Goal: Obtain resource: Download file/media

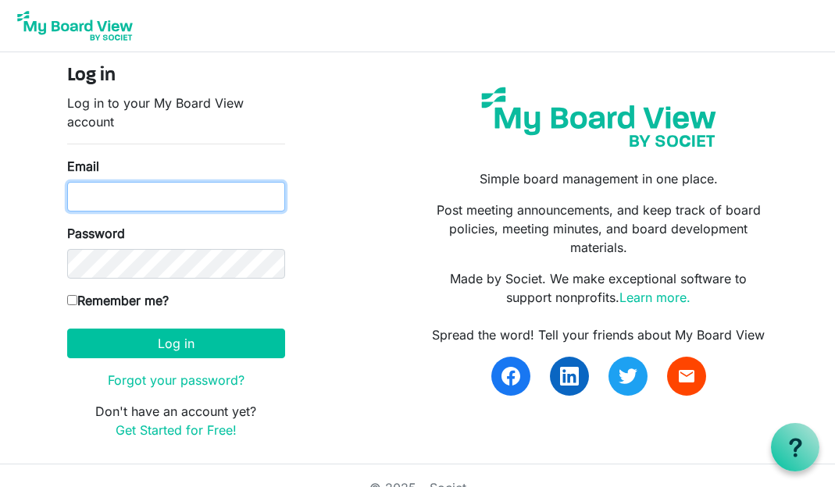
type input "[EMAIL_ADDRESS][DOMAIN_NAME]"
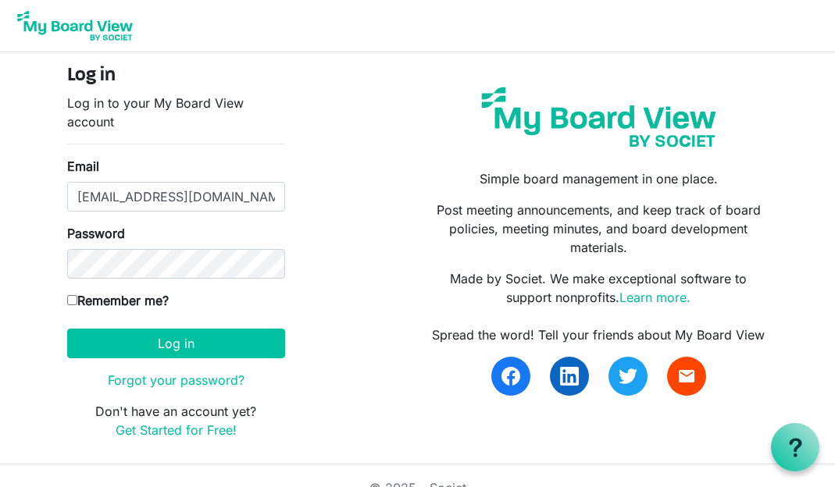
click at [73, 304] on input "Remember me?" at bounding box center [72, 300] width 10 height 10
checkbox input "true"
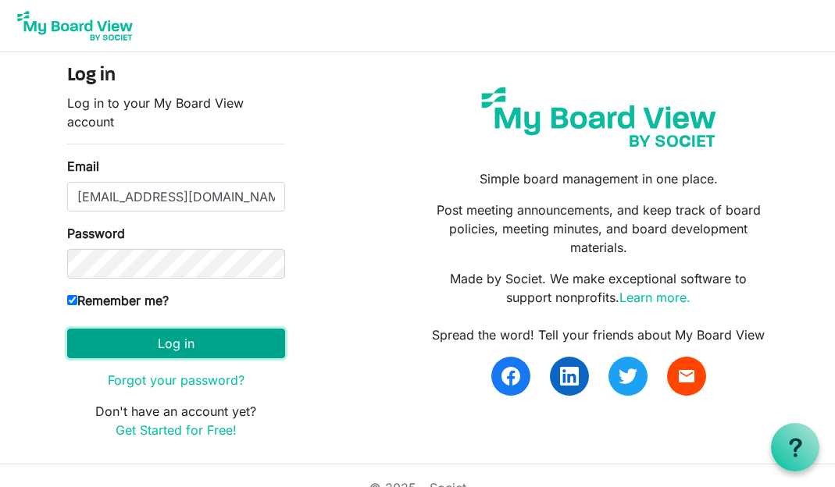
click at [154, 350] on button "Log in" at bounding box center [176, 344] width 218 height 30
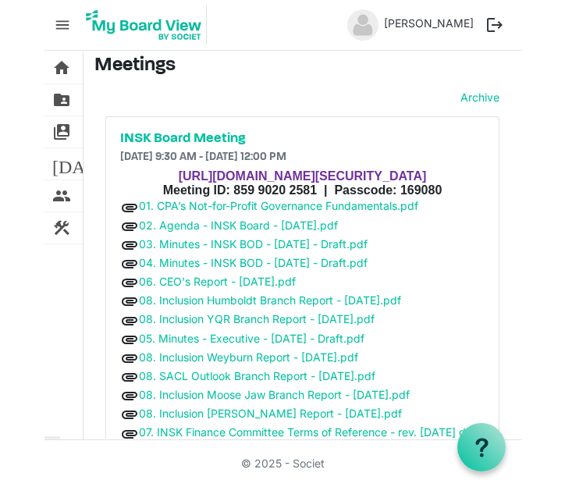
scroll to position [248, 0]
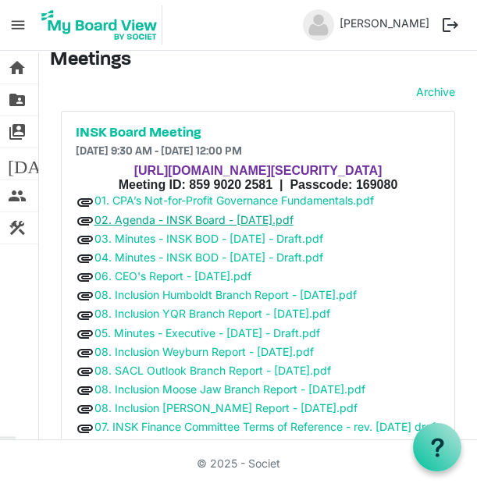
click at [204, 226] on link "02. Agenda - INSK Board - 21 Sept 2025.pdf" at bounding box center [193, 219] width 199 height 13
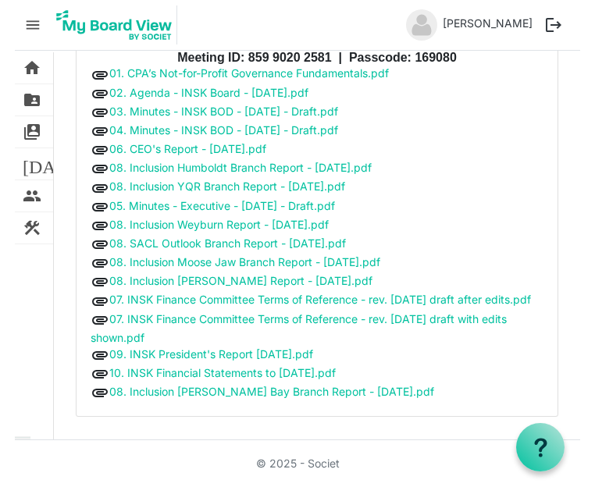
scroll to position [402, 0]
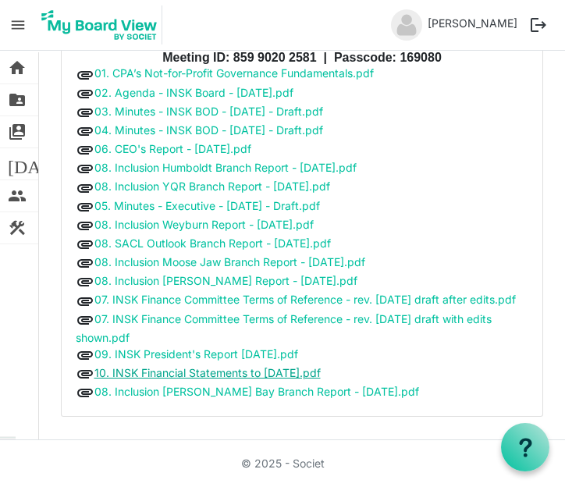
click at [199, 376] on link "10. INSK Financial Statements to July 31, 2025.pdf" at bounding box center [207, 372] width 226 height 13
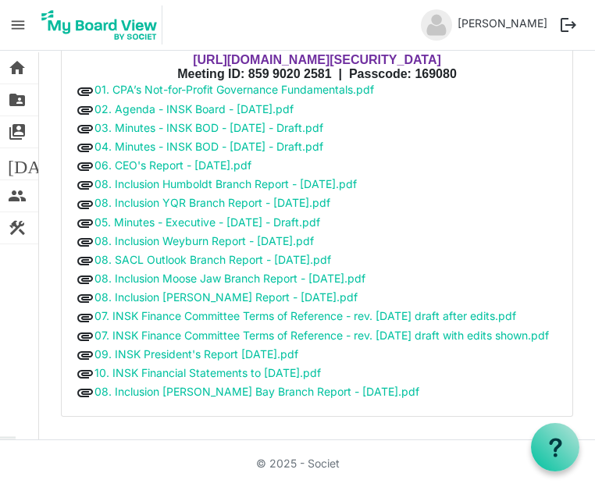
scroll to position [389, 0]
click at [218, 102] on link "02. Agenda - INSK Board - 21 Sept 2025.pdf" at bounding box center [193, 108] width 199 height 13
